Goal: Information Seeking & Learning: Compare options

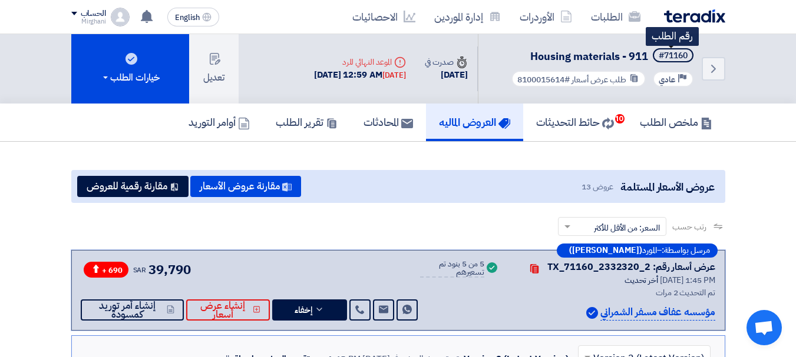
click at [656, 58] on span "#71160" at bounding box center [672, 55] width 41 height 14
drag, startPoint x: 658, startPoint y: 54, endPoint x: 685, endPoint y: 55, distance: 27.1
click at [685, 55] on div "#71160" at bounding box center [672, 56] width 29 height 8
copy div "#71160"
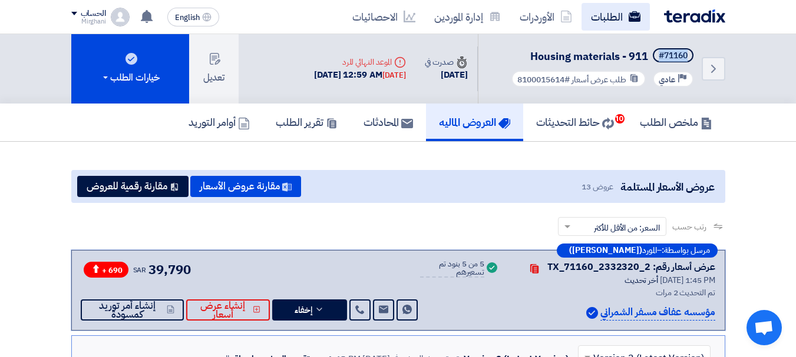
click at [607, 12] on link "الطلبات" at bounding box center [615, 17] width 68 height 28
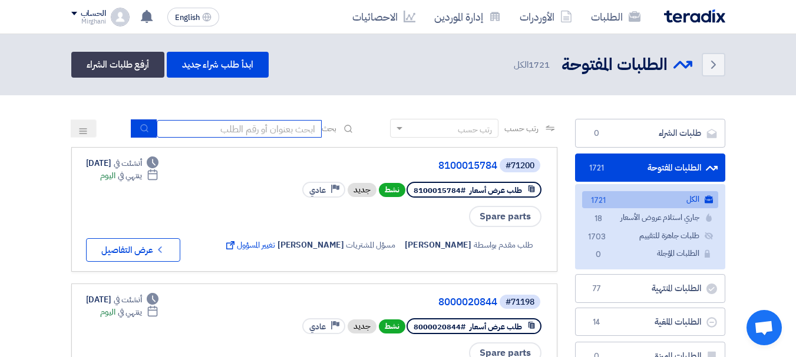
click at [251, 131] on input at bounding box center [239, 129] width 165 height 18
paste input "#71160"
type input "#71160"
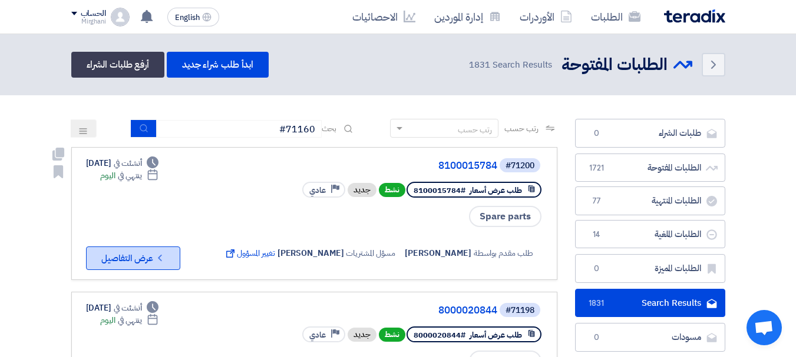
click at [147, 254] on button "Check details عرض التفاصيل" at bounding box center [133, 259] width 94 height 24
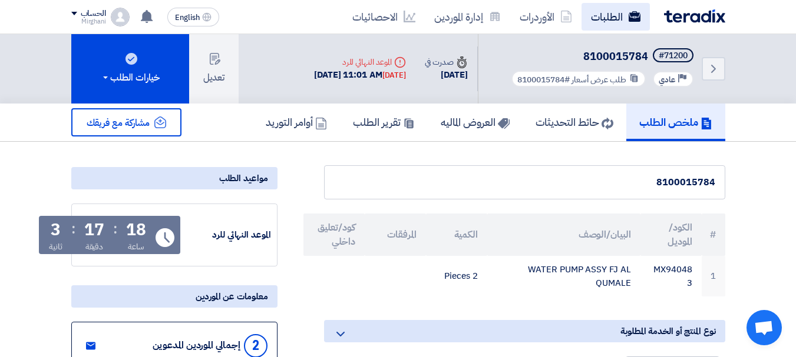
click at [598, 22] on link "الطلبات" at bounding box center [615, 17] width 68 height 28
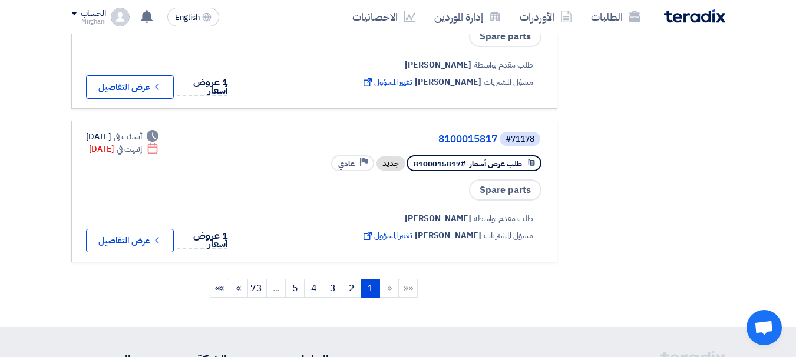
scroll to position [1413, 0]
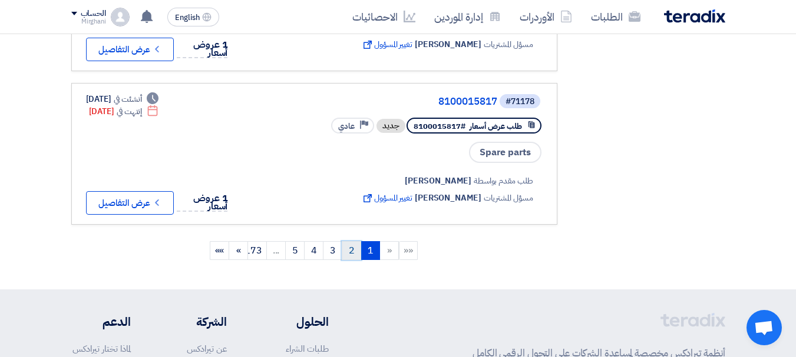
click at [349, 243] on link "2" at bounding box center [351, 250] width 19 height 19
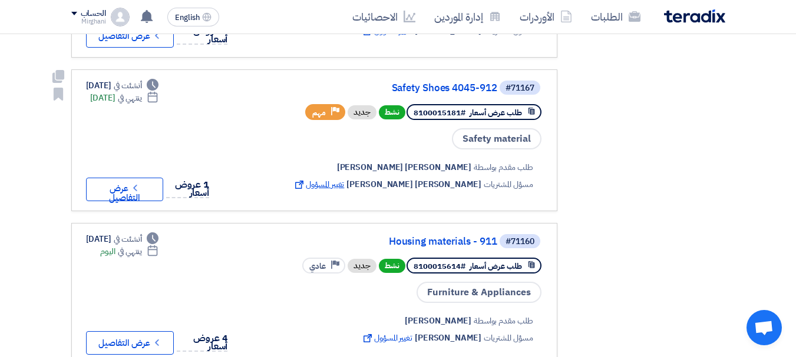
scroll to position [412, 0]
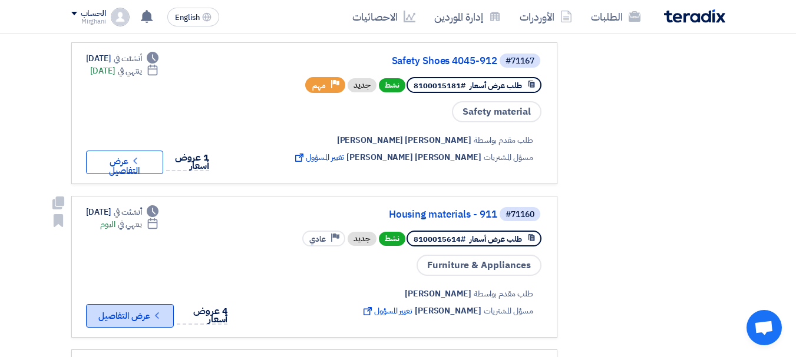
click at [132, 310] on button "Check details عرض التفاصيل" at bounding box center [130, 316] width 88 height 24
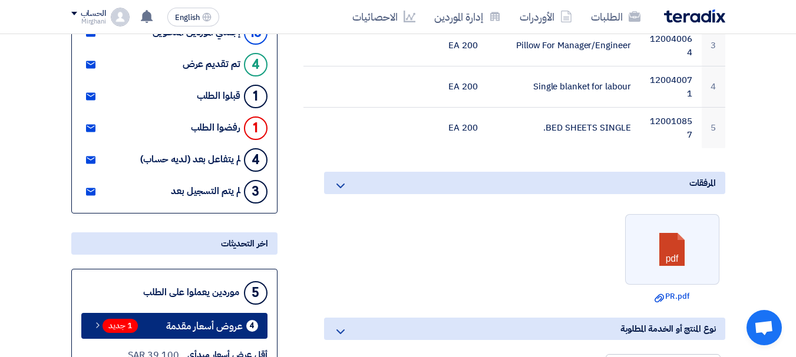
scroll to position [412, 0]
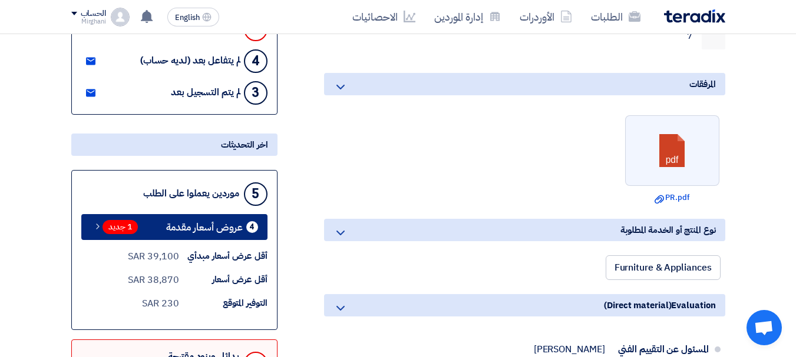
click at [193, 226] on span "عروض أسعار مقدمة" at bounding box center [204, 227] width 77 height 9
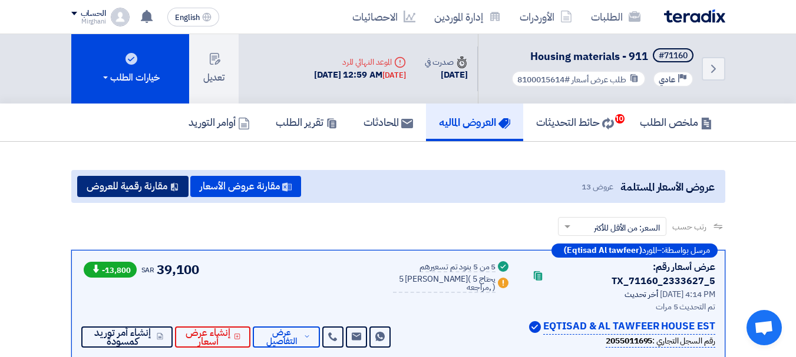
click at [135, 193] on button "مقارنة رقمية للعروض" at bounding box center [132, 186] width 111 height 21
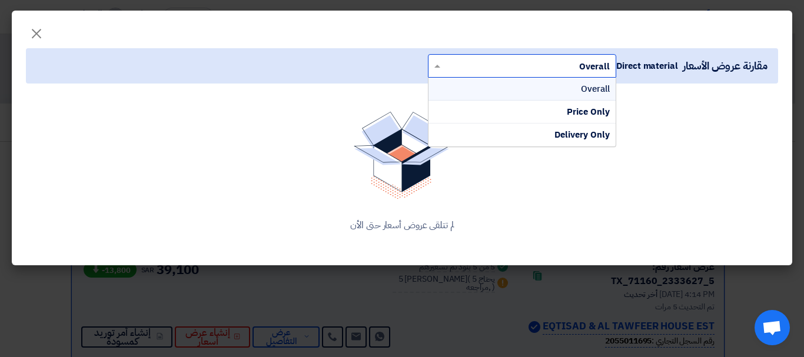
click at [480, 70] on input "text" at bounding box center [528, 65] width 165 height 19
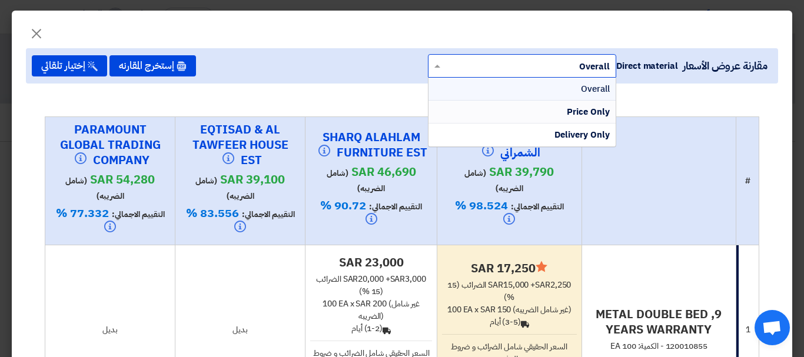
click at [555, 115] on div "Price Only" at bounding box center [522, 112] width 187 height 23
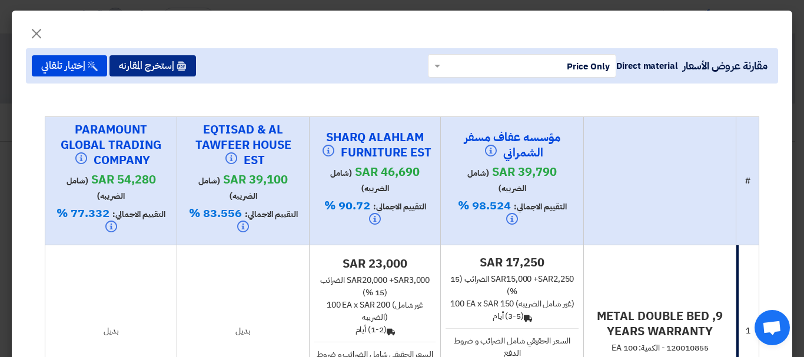
click at [166, 68] on button "إستخرج المقارنه" at bounding box center [153, 65] width 87 height 21
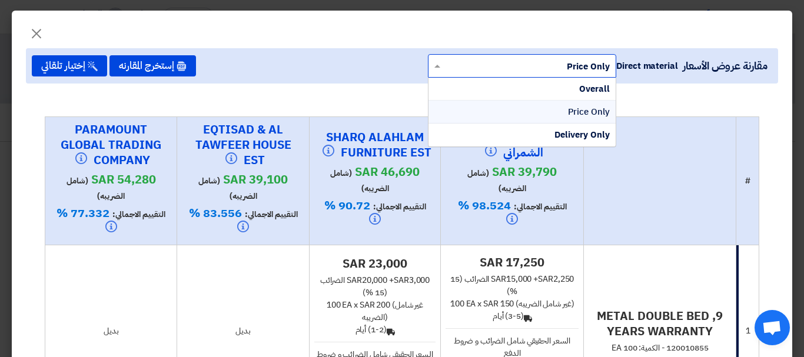
click at [459, 71] on input "text" at bounding box center [528, 65] width 165 height 19
click at [503, 87] on div "Overall" at bounding box center [522, 89] width 187 height 23
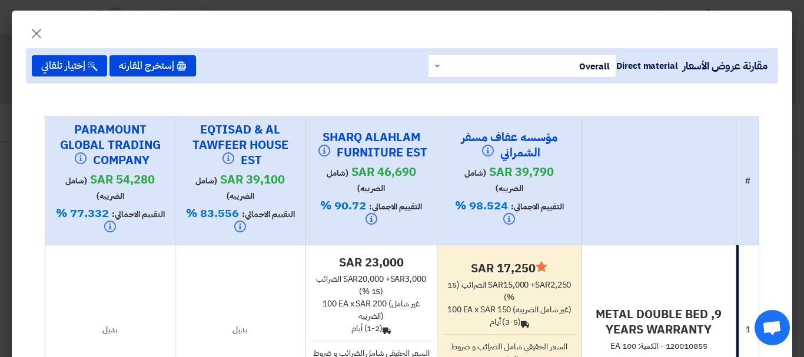
click at [249, 332] on div "بديل" at bounding box center [240, 330] width 120 height 12
click at [42, 30] on span "×" at bounding box center [36, 32] width 14 height 35
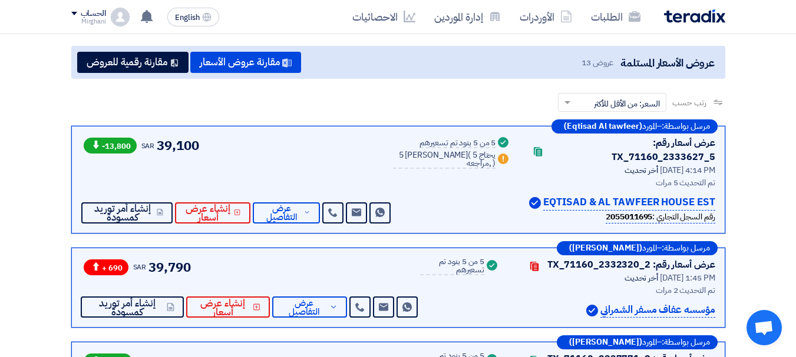
scroll to position [118, 0]
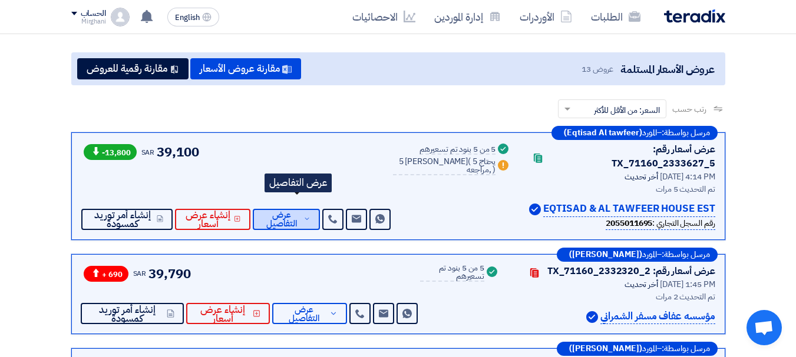
click at [301, 213] on span "عرض التفاصيل" at bounding box center [281, 220] width 39 height 18
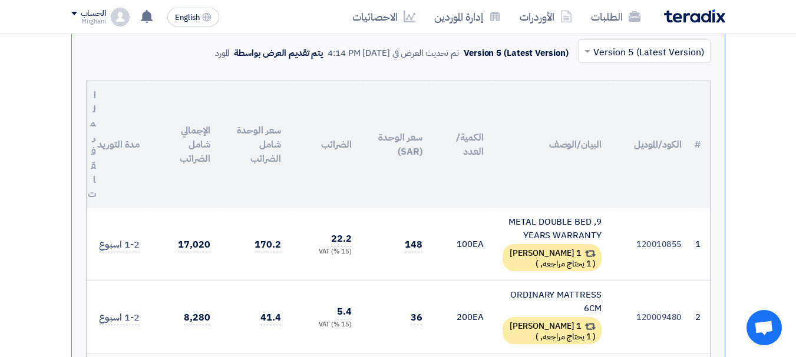
scroll to position [353, 0]
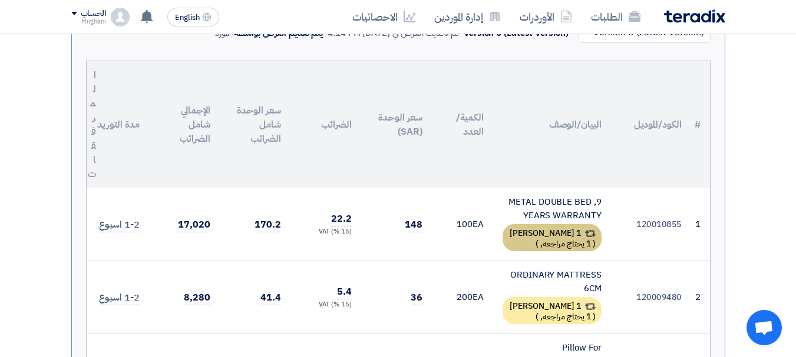
click at [525, 224] on div "1 [PERSON_NAME] ( 1 يحتاج مراجعه, )" at bounding box center [551, 237] width 99 height 27
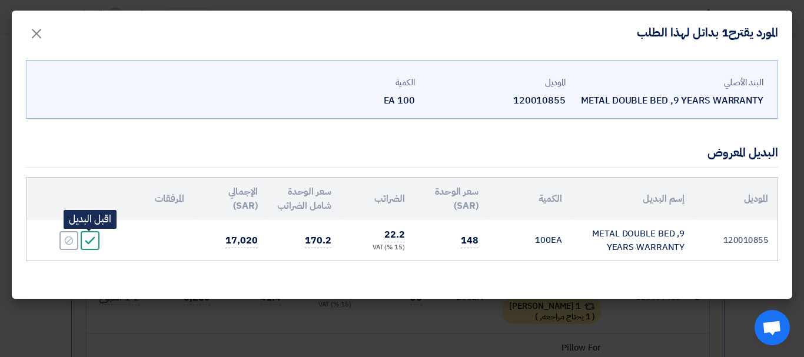
click at [90, 240] on icon "Accept" at bounding box center [90, 241] width 11 height 11
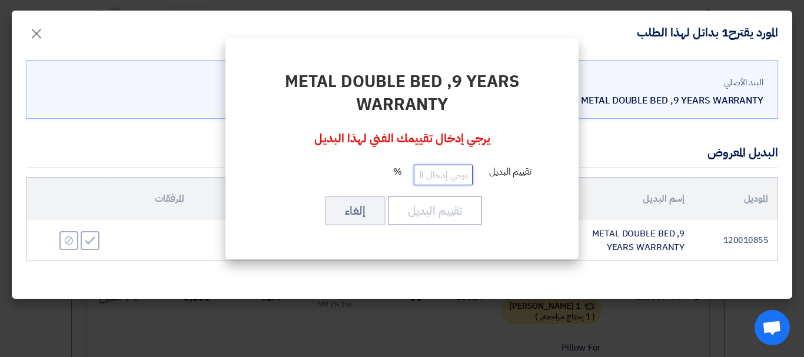
click at [446, 177] on input "number" at bounding box center [443, 175] width 59 height 21
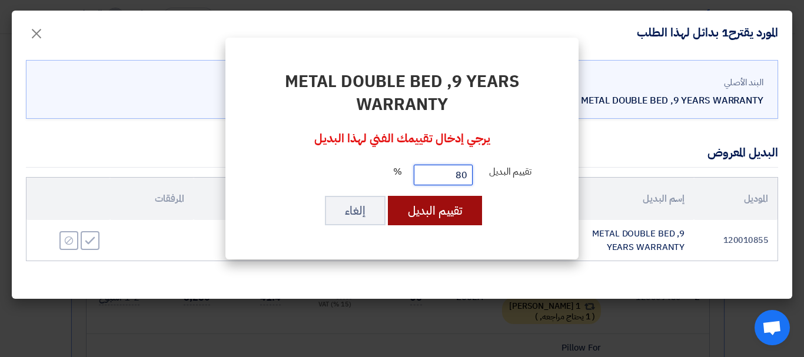
type input "80"
click at [430, 214] on button "تقييم البديل" at bounding box center [435, 210] width 94 height 29
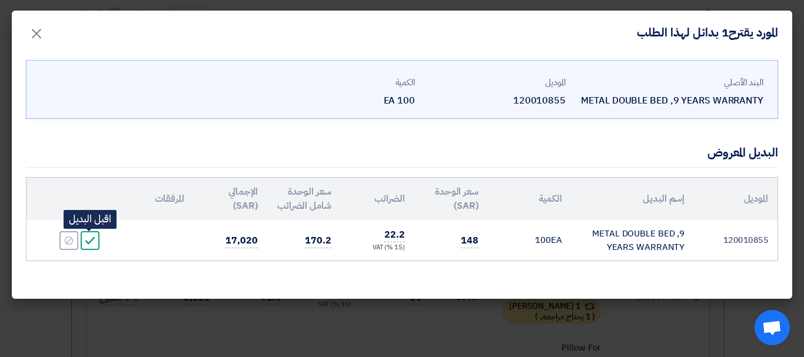
click at [88, 240] on icon "Accept" at bounding box center [90, 241] width 11 height 11
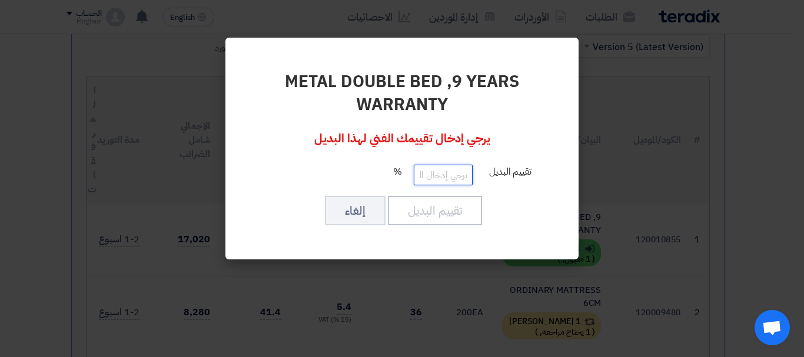
click at [439, 175] on input "number" at bounding box center [443, 175] width 59 height 21
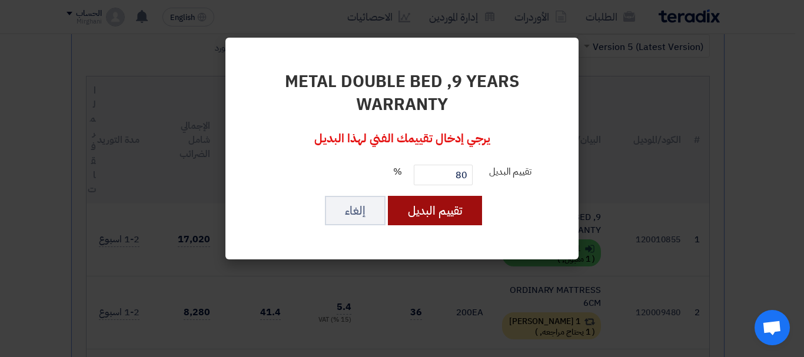
click at [444, 223] on button "تقييم البديل" at bounding box center [435, 210] width 94 height 29
click at [446, 211] on button "تقييم البديل" at bounding box center [435, 210] width 94 height 29
click at [446, 209] on button "تقييم البديل" at bounding box center [435, 210] width 94 height 29
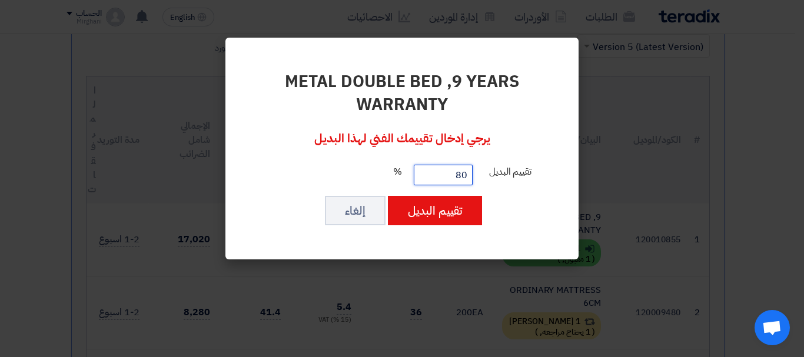
click at [448, 174] on input "80" at bounding box center [443, 175] width 59 height 21
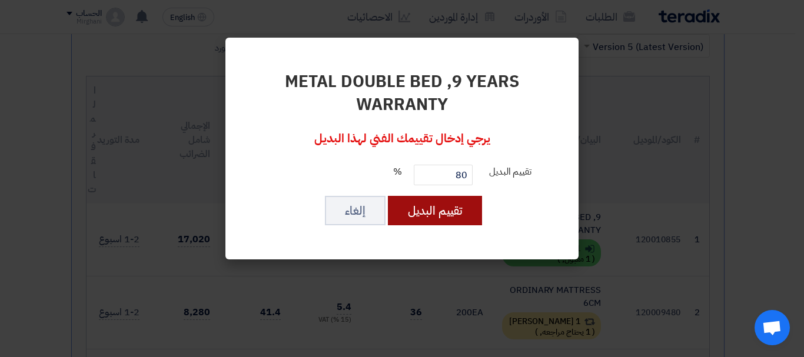
click at [412, 213] on button "تقييم البديل" at bounding box center [435, 210] width 94 height 29
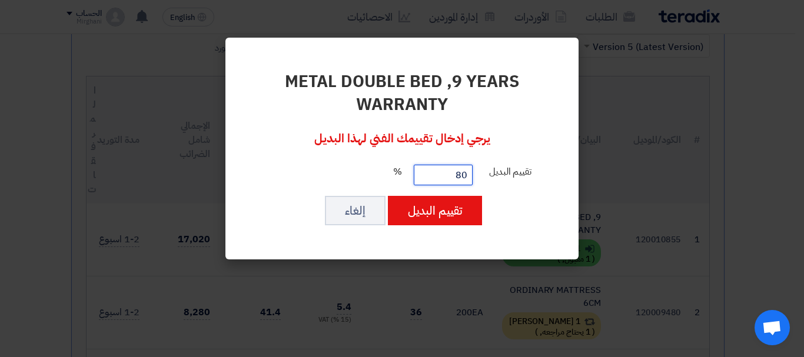
click at [441, 179] on input "80" at bounding box center [443, 175] width 59 height 21
type input "8"
type input "85"
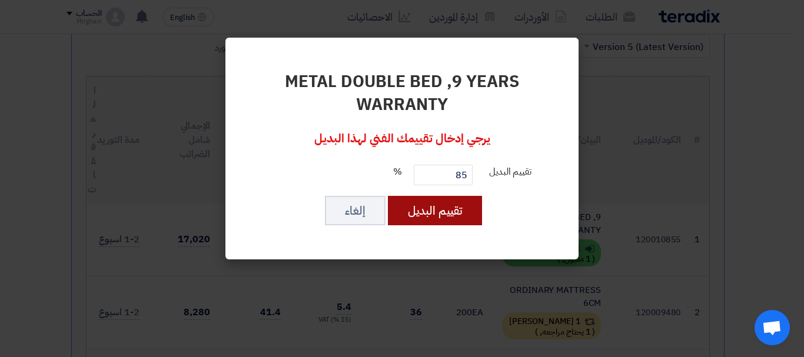
click at [463, 216] on button "تقييم البديل" at bounding box center [435, 210] width 94 height 29
click at [388, 196] on button "تقييم البديل" at bounding box center [435, 210] width 94 height 29
click at [587, 98] on modal-container "METAL DOUBLE BED ,9 YEARS WARRANTY يرجي إدخال تقييمك الفني لهذا البديل تقييم ال…" at bounding box center [402, 178] width 804 height 357
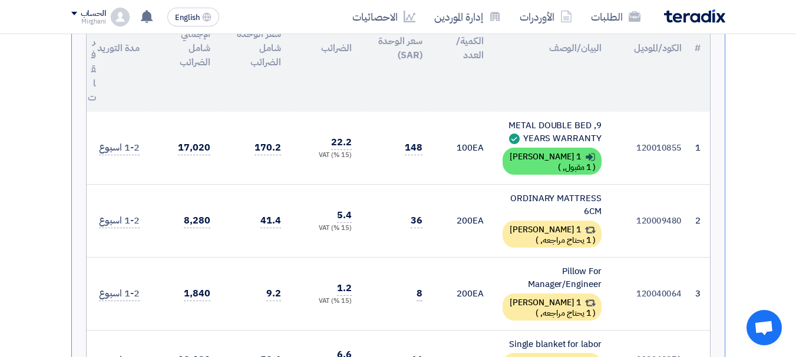
scroll to position [471, 0]
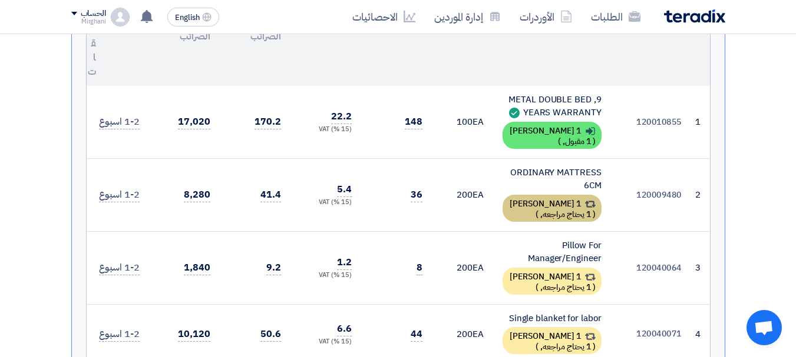
click at [531, 202] on div "1 [PERSON_NAME] ( 1 يحتاج مراجعه, )" at bounding box center [551, 208] width 99 height 27
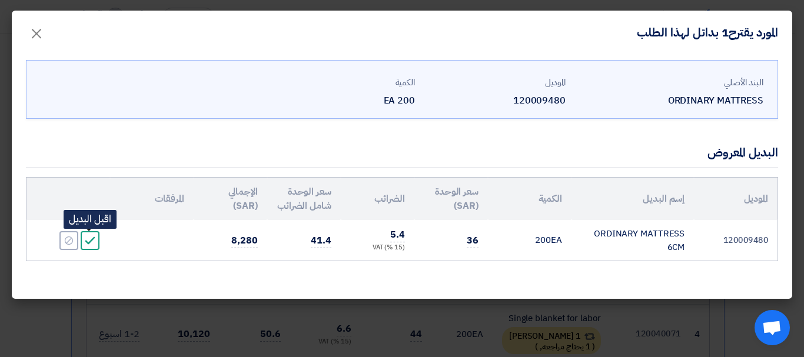
click at [87, 240] on icon "Accept" at bounding box center [90, 241] width 11 height 11
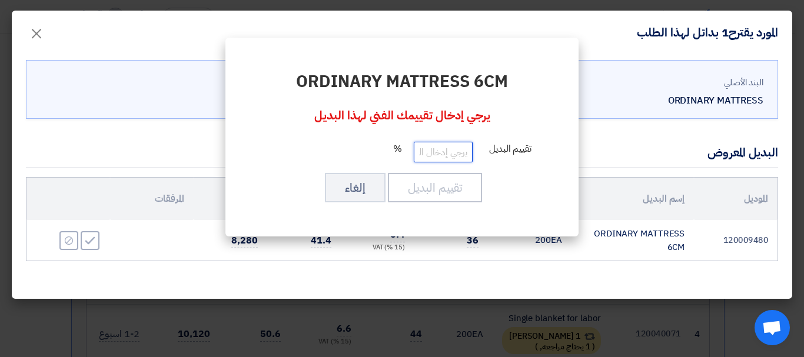
click at [445, 154] on input "number" at bounding box center [443, 152] width 59 height 21
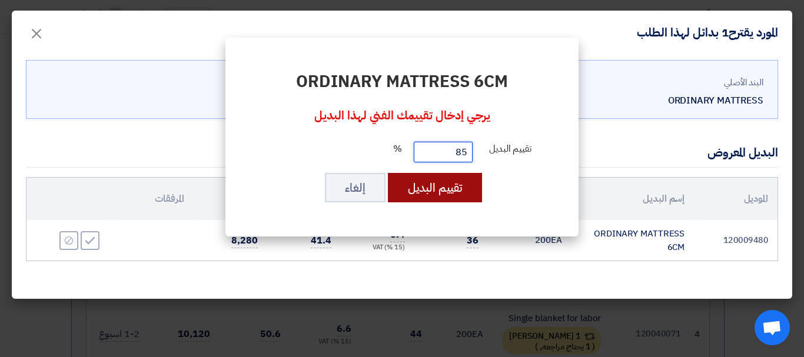
type input "85"
click at [430, 194] on button "تقييم البديل" at bounding box center [435, 187] width 94 height 29
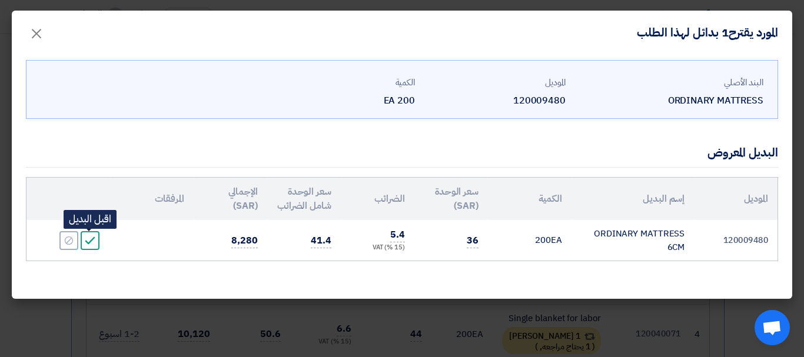
click at [85, 244] on icon "Accept" at bounding box center [90, 241] width 11 height 11
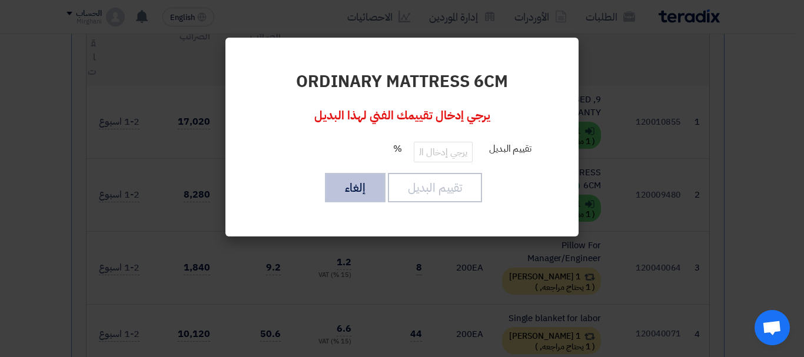
click at [347, 198] on button "إلغاء" at bounding box center [355, 187] width 61 height 29
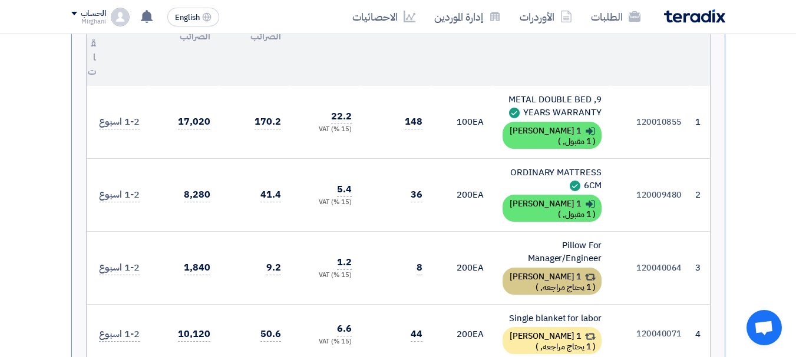
click at [528, 273] on div "1 [PERSON_NAME] ( 1 يحتاج مراجعه, )" at bounding box center [551, 281] width 99 height 27
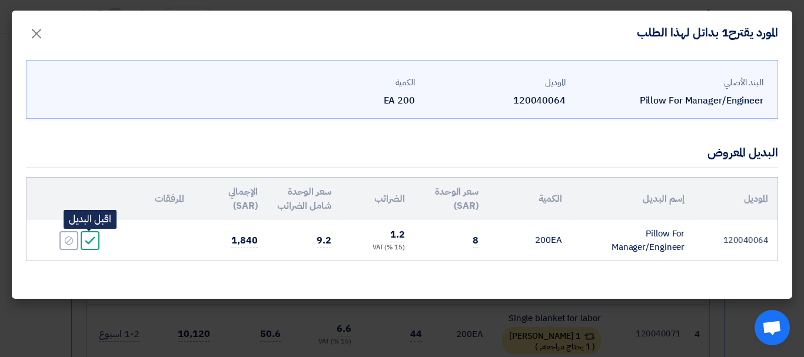
click at [88, 238] on icon "Accept" at bounding box center [90, 241] width 11 height 11
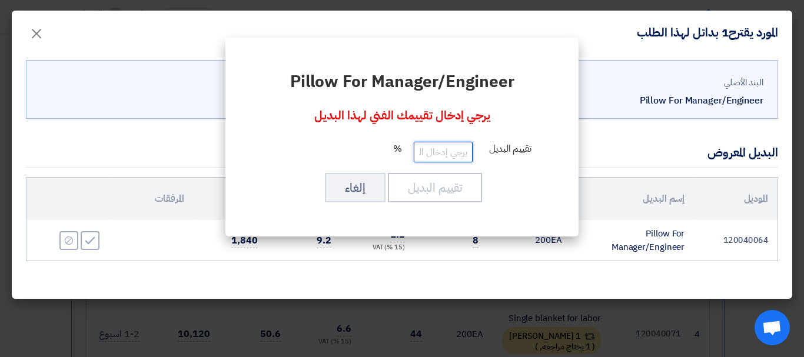
click at [461, 151] on input "number" at bounding box center [443, 152] width 59 height 21
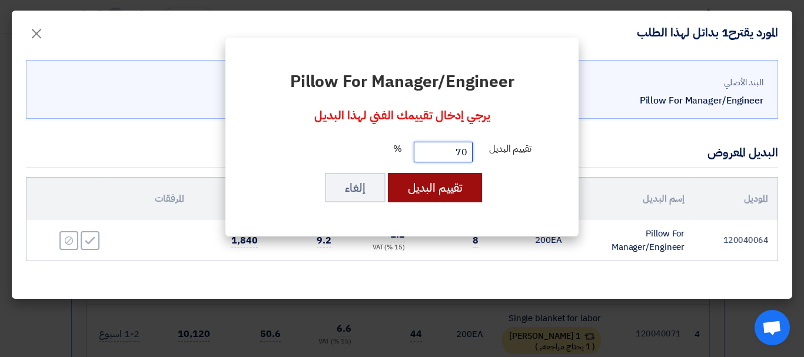
type input "70"
click at [449, 196] on button "تقييم البديل" at bounding box center [435, 187] width 94 height 29
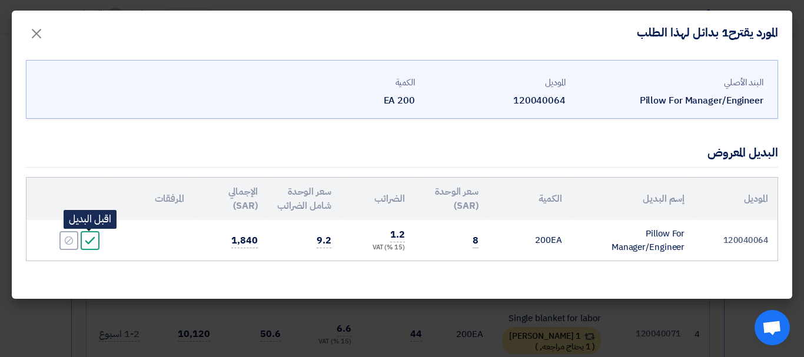
click at [92, 236] on icon "Accept" at bounding box center [90, 241] width 11 height 11
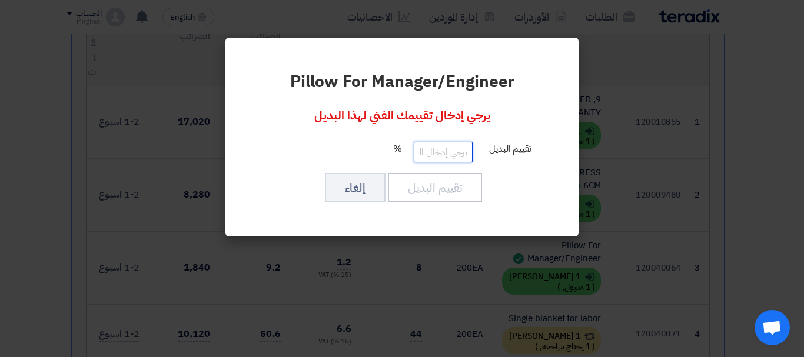
click at [459, 150] on input "number" at bounding box center [443, 152] width 59 height 21
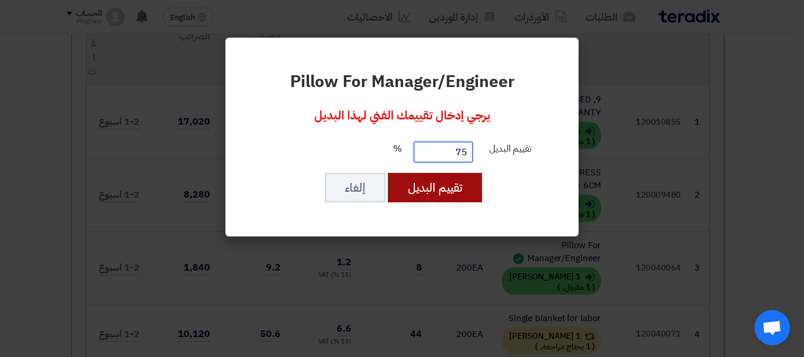
type input "75"
click at [437, 181] on button "تقييم البديل" at bounding box center [435, 187] width 94 height 29
click at [426, 191] on button "تقييم البديل" at bounding box center [435, 187] width 94 height 29
click at [428, 186] on button "تقييم البديل" at bounding box center [435, 187] width 94 height 29
click at [388, 173] on button "تقييم البديل" at bounding box center [435, 187] width 94 height 29
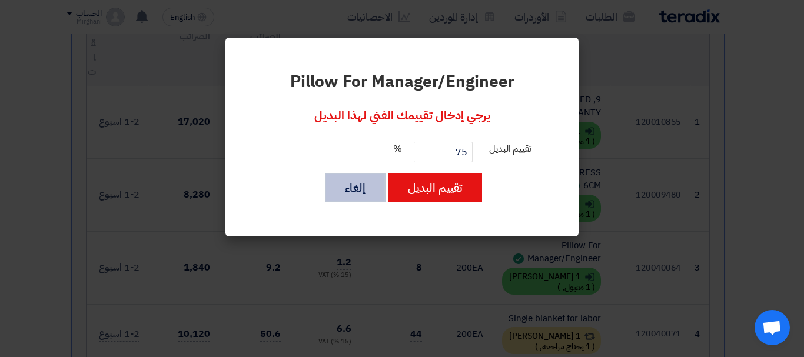
click at [345, 198] on button "إلغاء" at bounding box center [355, 187] width 61 height 29
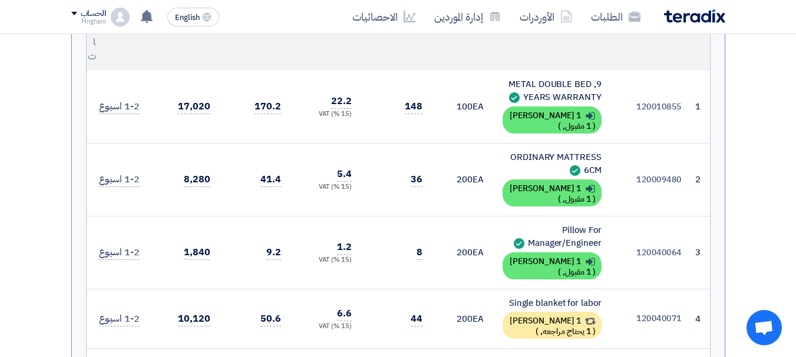
scroll to position [589, 0]
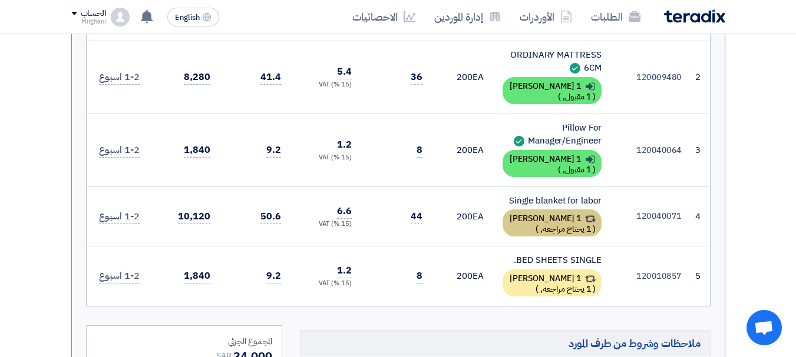
click at [537, 214] on div "1 [PERSON_NAME] ( 1 يحتاج مراجعه, )" at bounding box center [551, 223] width 99 height 27
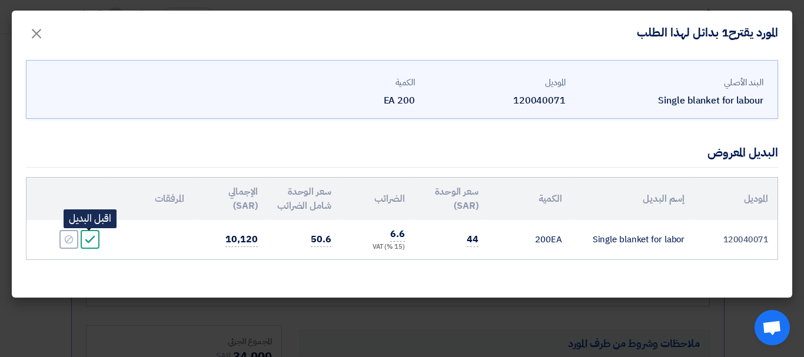
click at [90, 240] on use at bounding box center [90, 240] width 10 height 8
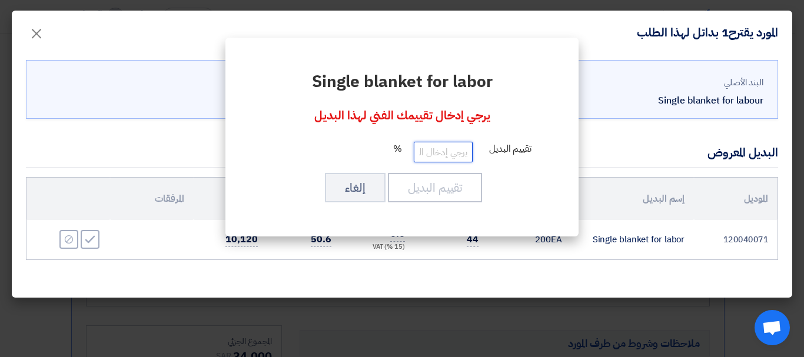
click at [441, 158] on input "number" at bounding box center [443, 152] width 59 height 21
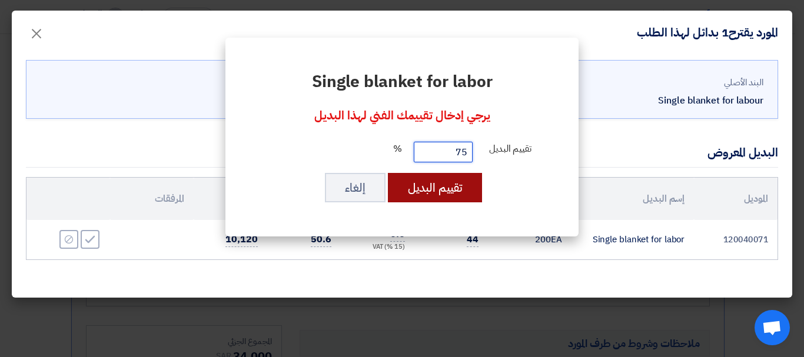
type input "75"
click at [429, 187] on button "تقييم البديل" at bounding box center [435, 187] width 94 height 29
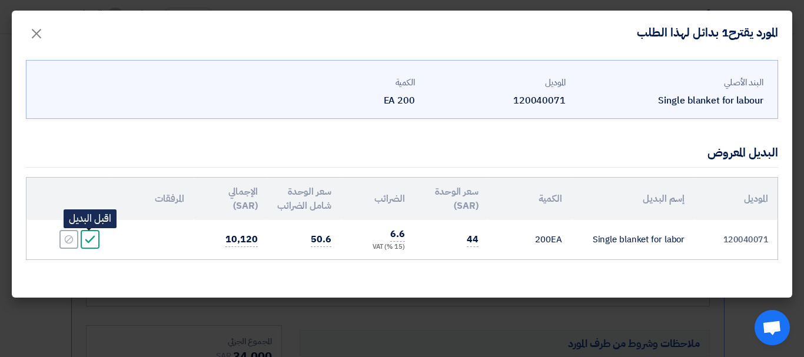
click at [94, 236] on icon "Accept" at bounding box center [90, 239] width 11 height 11
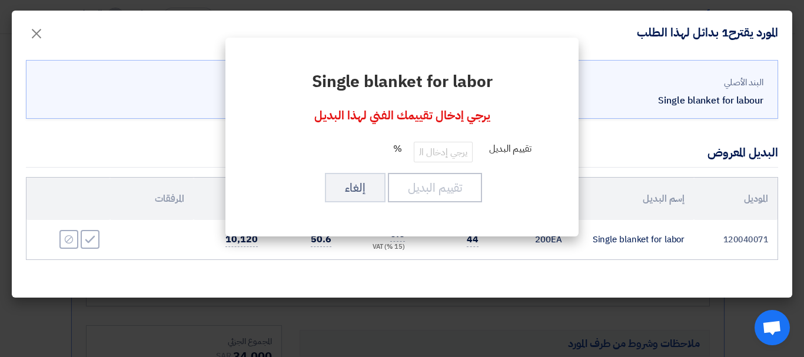
click at [35, 34] on modal-container "Single blanket for labor يرجي إدخال تقييمك الفني لهذا البديل تقييم البديل % تقي…" at bounding box center [402, 178] width 804 height 357
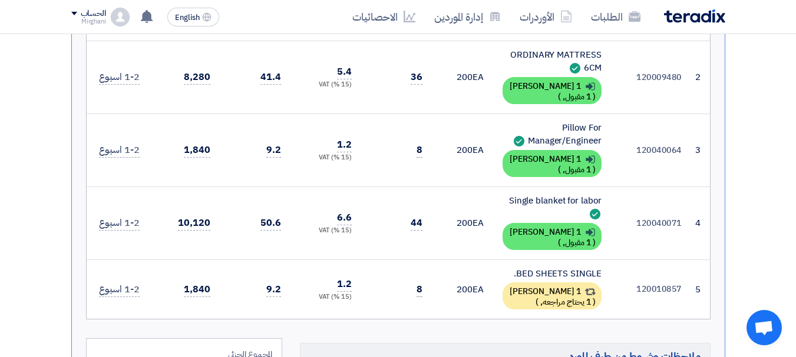
click at [539, 277] on modal-container "Single blanket for labor يرجي إدخال تقييمك الفني لهذا البديل تقييم البديل % تقي…" at bounding box center [398, 178] width 796 height 357
click at [560, 286] on modal-container "Single blanket for labor يرجي إدخال تقييمك الفني لهذا البديل تقييم البديل % تقي…" at bounding box center [398, 178] width 796 height 357
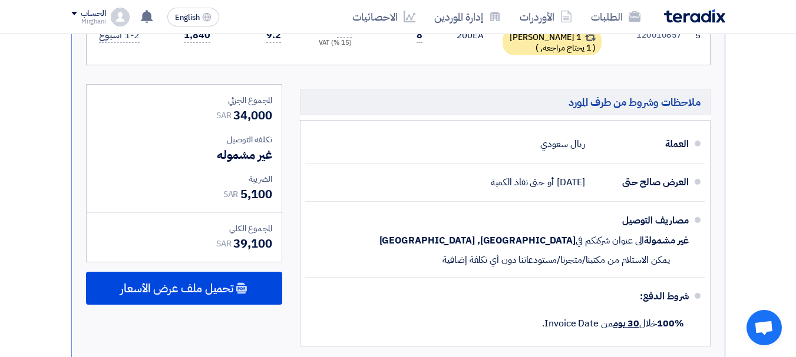
scroll to position [765, 0]
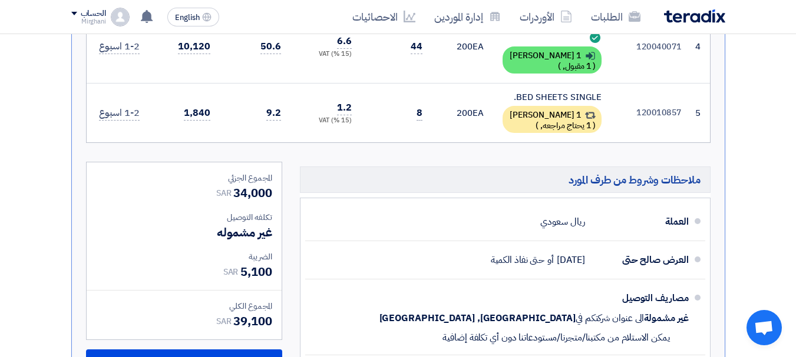
click at [555, 105] on div "Single blanket for labor يرجي إدخال تقييمك الفني لهذا البديل تقييم البديل % تقي…" at bounding box center [398, 107] width 325 height 171
click at [552, 110] on div "Single blanket for labor يرجي إدخال تقييمك الفني لهذا البديل تقييم البديل % تقي…" at bounding box center [398, 107] width 325 height 171
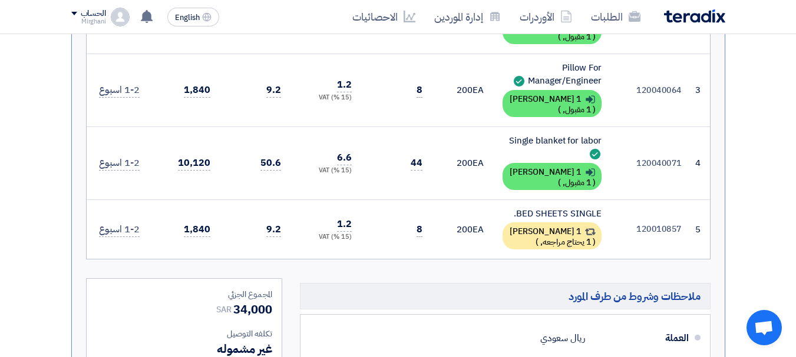
scroll to position [648, 0]
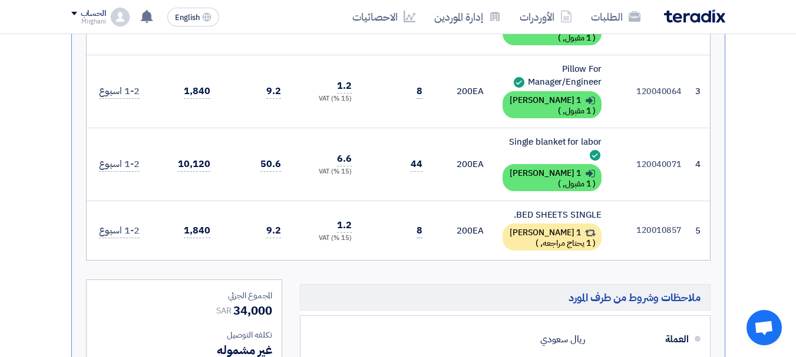
click at [532, 231] on modal-container "Single blanket for labor يرجي إدخال تقييمك الفني لهذا البديل تقييم البديل % تقي…" at bounding box center [398, 178] width 796 height 357
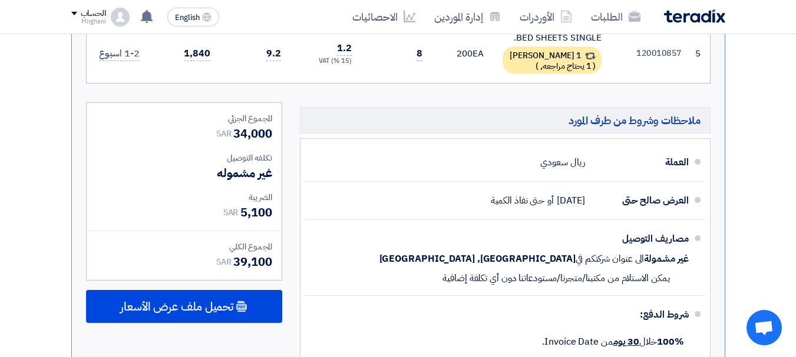
scroll to position [824, 0]
click at [568, 52] on div "Single blanket for labor يرجي إدخال تقييمك الفني لهذا البديل تقييم البديل % تقي…" at bounding box center [397, 107] width 353 height 199
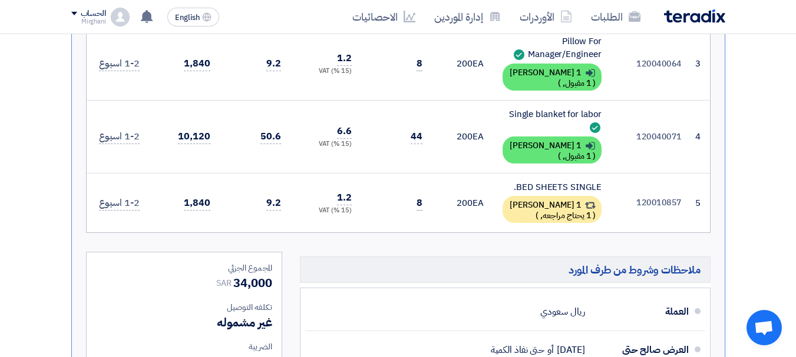
scroll to position [648, 0]
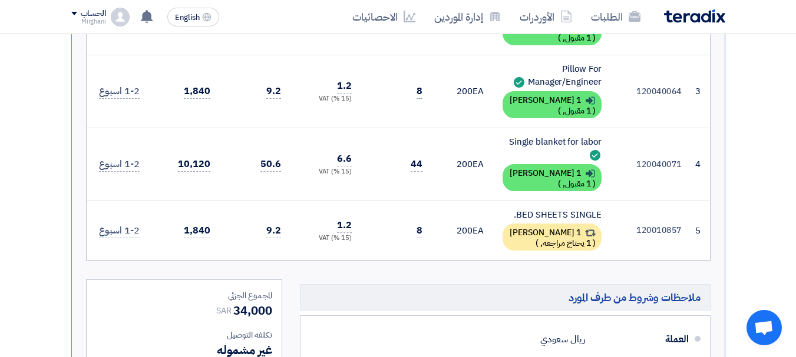
click at [522, 154] on div "تقييم البديل إلغاء" at bounding box center [397, 158] width 287 height 32
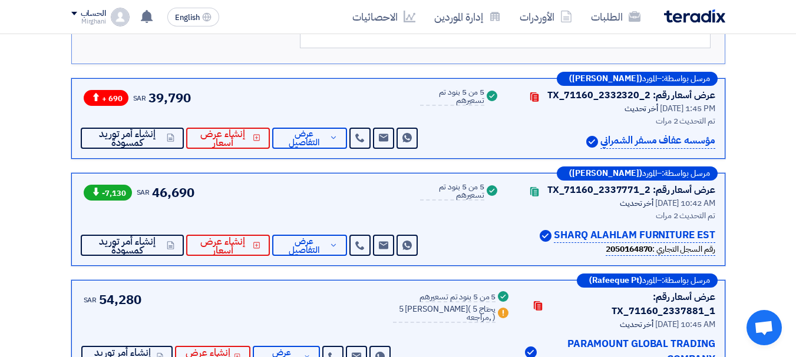
scroll to position [1060, 0]
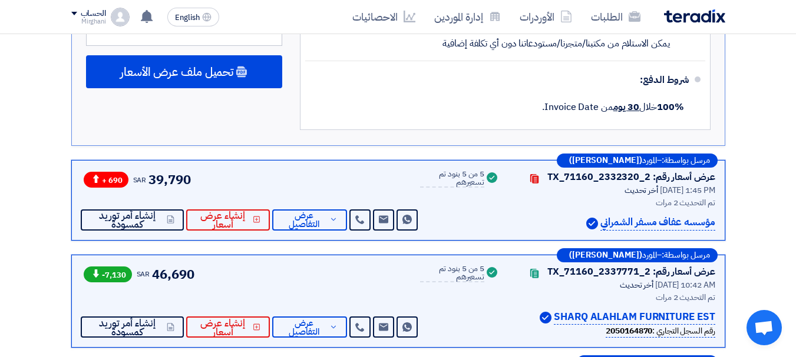
click at [300, 213] on modal-container "Single blanket for labor يرجي إدخال تقييمك الفني لهذا البديل تقييم البديل % تقي…" at bounding box center [398, 178] width 796 height 357
click at [300, 207] on div "Single blanket for labor يرجي إدخال تقييمك الفني لهذا البديل تقييم البديل % تقي…" at bounding box center [397, 107] width 353 height 199
drag, startPoint x: 300, startPoint y: 205, endPoint x: 287, endPoint y: 212, distance: 14.8
click at [287, 212] on modal-container "Single blanket for labor يرجي إدخال تقييمك الفني لهذا البديل تقييم البديل % تقي…" at bounding box center [398, 178] width 796 height 357
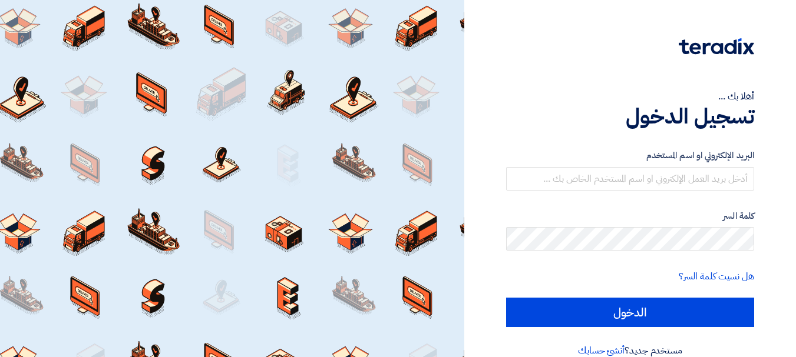
scroll to position [19, 0]
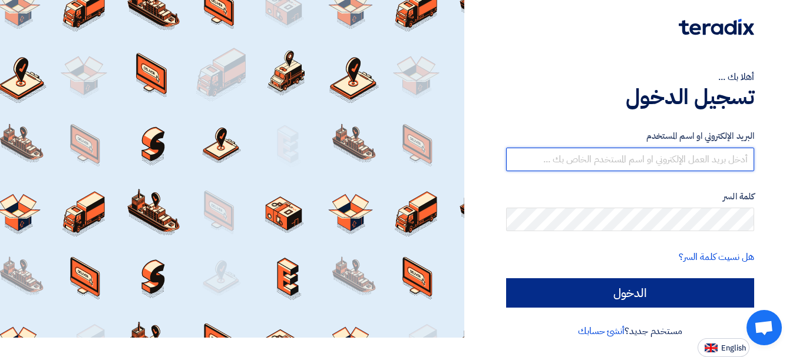
type input "[EMAIL_ADDRESS][DOMAIN_NAME]"
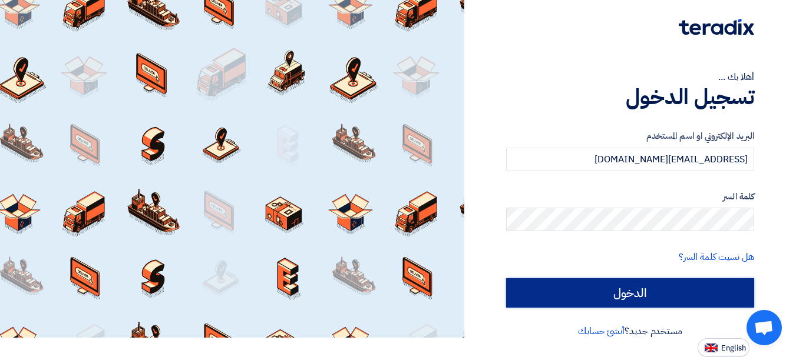
drag, startPoint x: 590, startPoint y: 288, endPoint x: 596, endPoint y: 284, distance: 7.4
click at [590, 288] on input "الدخول" at bounding box center [630, 293] width 248 height 29
